Goal: Information Seeking & Learning: Compare options

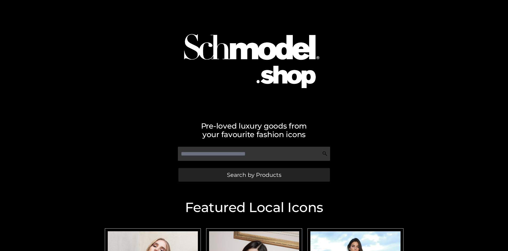
click at [254, 175] on span "Search by Products" at bounding box center [254, 175] width 54 height 6
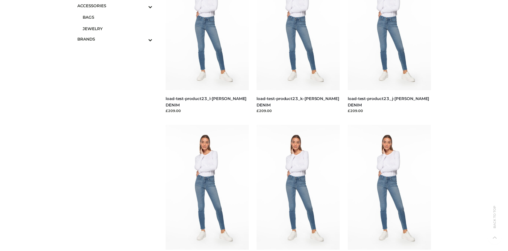
click at [117, 29] on span "JEWELRY" at bounding box center [118, 29] width 70 height 6
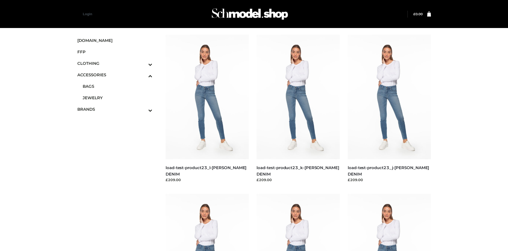
scroll to position [1377, 0]
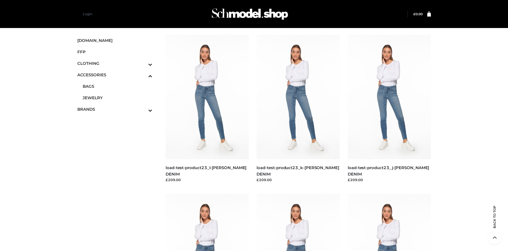
scroll to position [2338, 0]
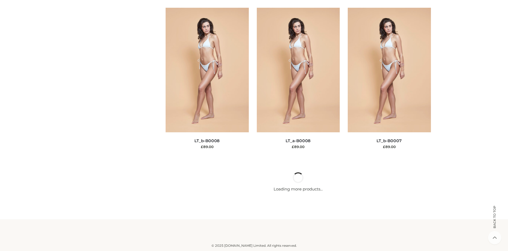
click at [389, 132] on img at bounding box center [389, 70] width 83 height 125
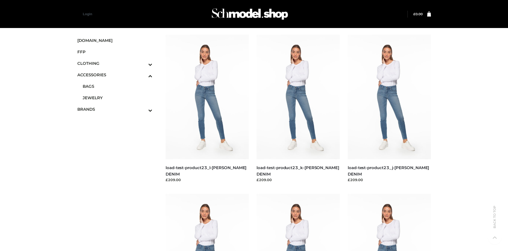
click at [143, 109] on icon "Toggle Submenu" at bounding box center [123, 110] width 60 height 6
click at [117, 98] on span "OPP SWIMWEAR" at bounding box center [118, 99] width 70 height 6
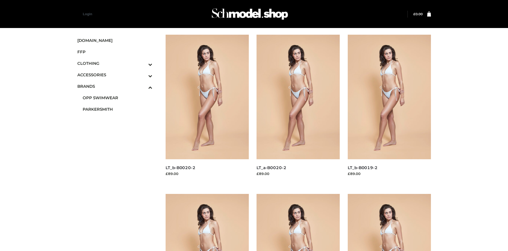
click at [207, 109] on img at bounding box center [207, 97] width 83 height 125
click at [298, 109] on img at bounding box center [298, 97] width 83 height 125
click at [298, 222] on img at bounding box center [298, 256] width 83 height 125
click at [389, 109] on img at bounding box center [389, 97] width 83 height 125
click at [143, 63] on icon "Toggle Submenu" at bounding box center [123, 64] width 60 height 6
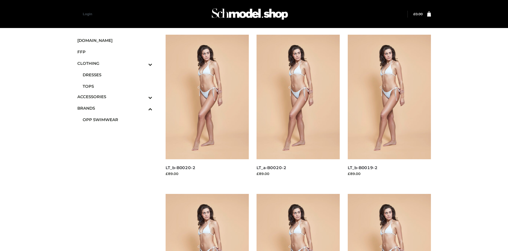
click at [117, 75] on span "DRESSES" at bounding box center [118, 75] width 70 height 6
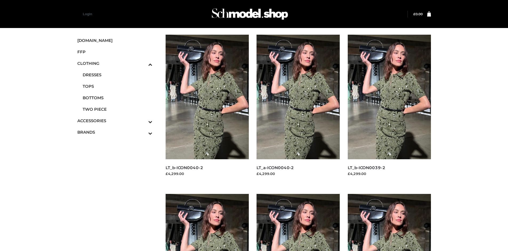
scroll to position [410, 0]
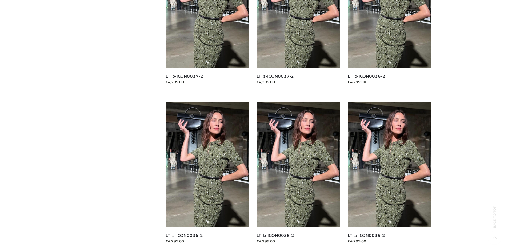
click at [207, 177] on img at bounding box center [207, 164] width 83 height 125
click at [389, 177] on img at bounding box center [389, 164] width 83 height 125
click at [298, 177] on img at bounding box center [298, 164] width 83 height 125
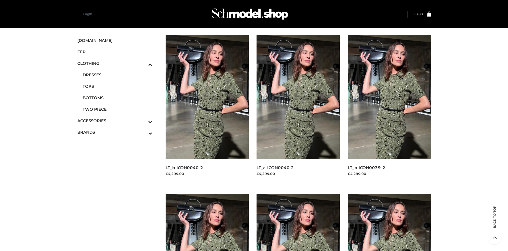
click at [389, 222] on img at bounding box center [389, 256] width 83 height 125
click at [115, 52] on span "FFP" at bounding box center [114, 52] width 75 height 6
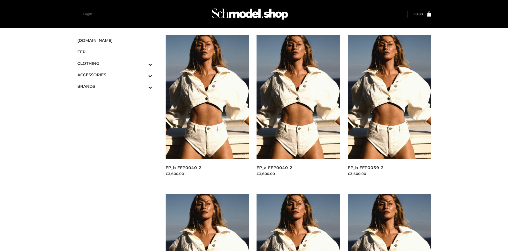
click at [207, 109] on img at bounding box center [207, 97] width 83 height 125
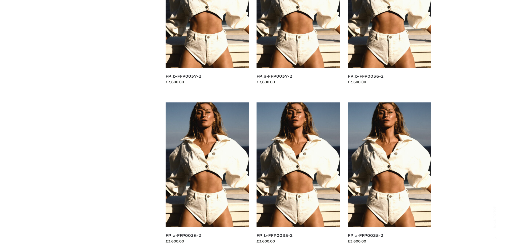
click at [389, 177] on img at bounding box center [389, 164] width 83 height 125
click at [298, 177] on img at bounding box center [298, 164] width 83 height 125
click at [207, 177] on img at bounding box center [207, 164] width 83 height 125
